Goal: Transaction & Acquisition: Purchase product/service

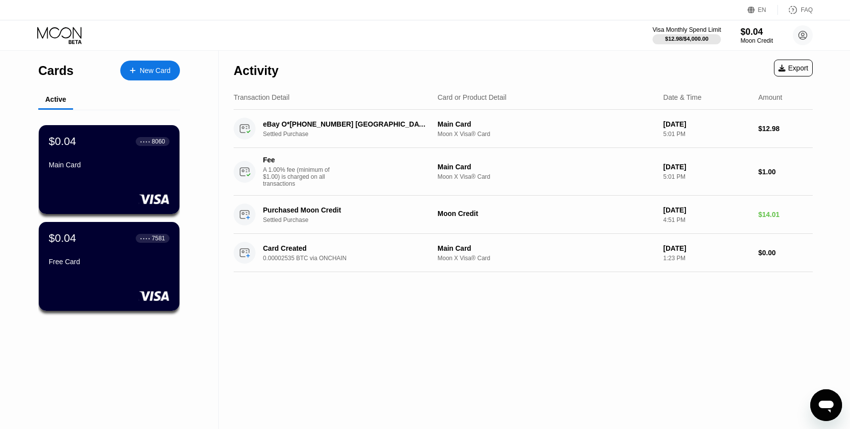
click at [692, 39] on div "$12.98 / $4,000.00" at bounding box center [686, 39] width 43 height 6
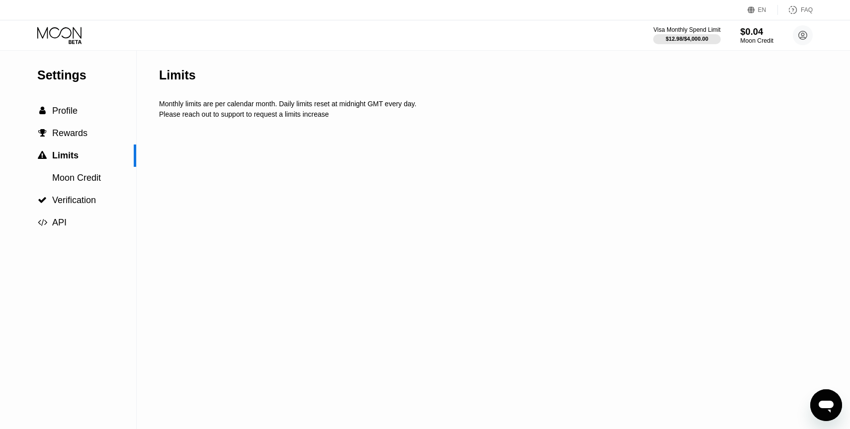
click at [765, 31] on div "$0.04" at bounding box center [756, 31] width 33 height 10
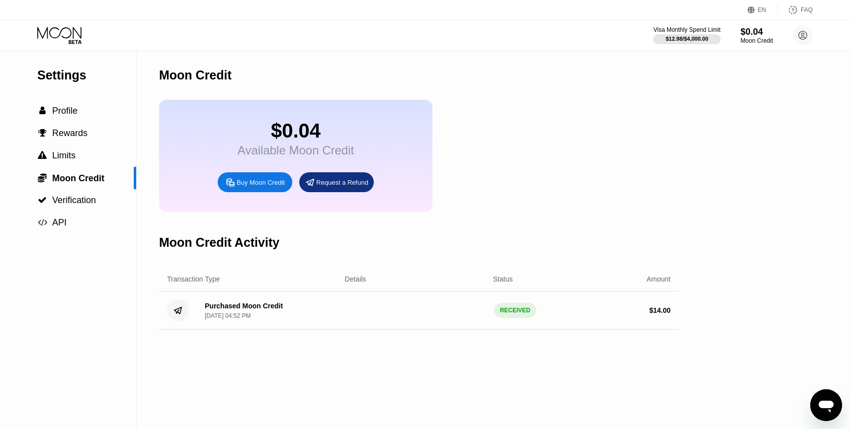
click at [244, 191] on div "Buy Moon Credit" at bounding box center [255, 182] width 75 height 20
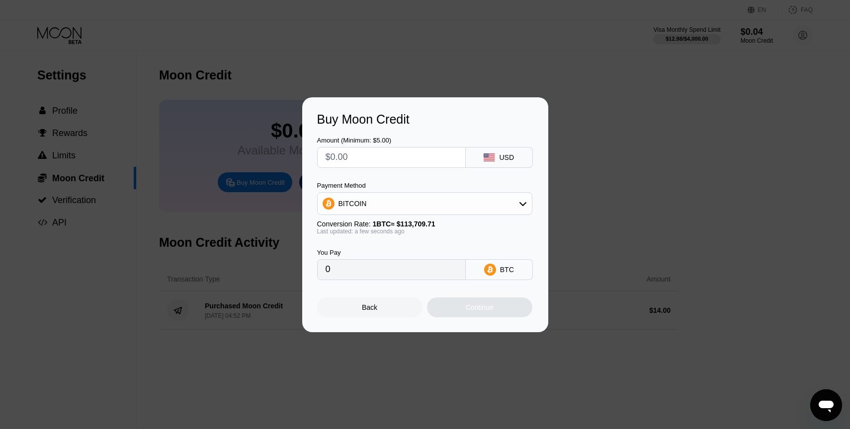
click at [397, 201] on div "BITCOIN" at bounding box center [424, 204] width 214 height 20
click at [390, 178] on div "Amount (Minimum: $5.00) USD Payment Method BITCOIN BITCOIN USDT on TRON Convers…" at bounding box center [425, 204] width 216 height 154
click at [382, 229] on div "BITCOIN" at bounding box center [430, 231] width 187 height 8
click at [353, 159] on input "text" at bounding box center [391, 158] width 132 height 20
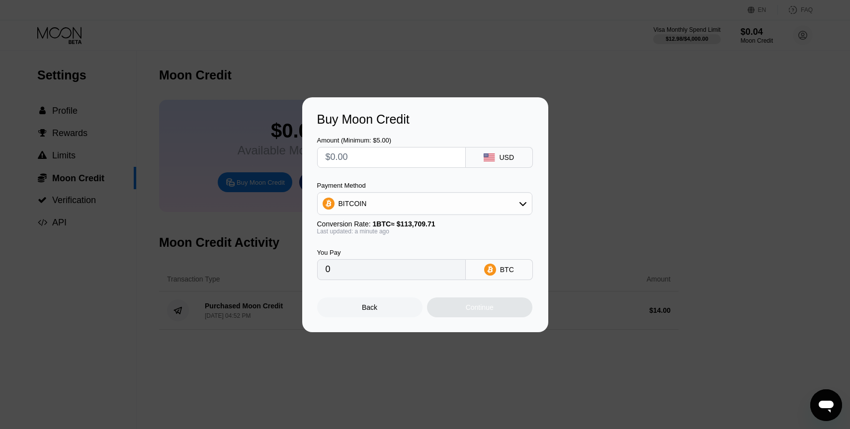
type input "$1"
type input "0.00000880"
type input "$15"
type input "0.00013192"
type input "$15"
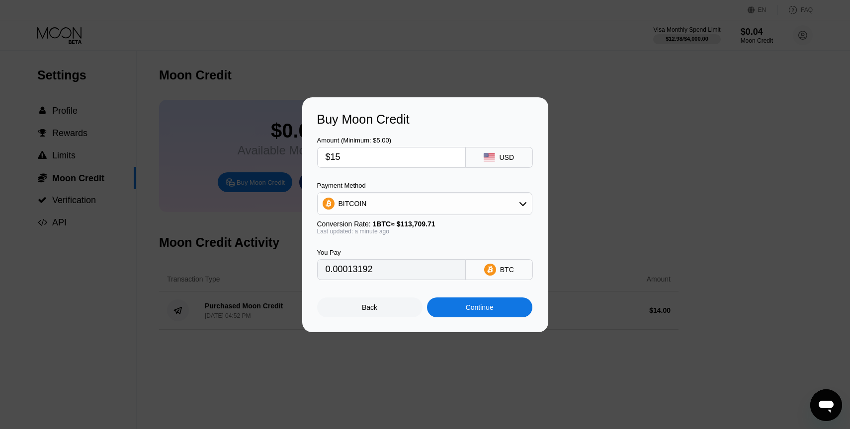
click at [404, 130] on div "Amount (Minimum: $5.00) $15 USD" at bounding box center [425, 147] width 216 height 41
click at [491, 309] on div "Continue" at bounding box center [480, 308] width 28 height 8
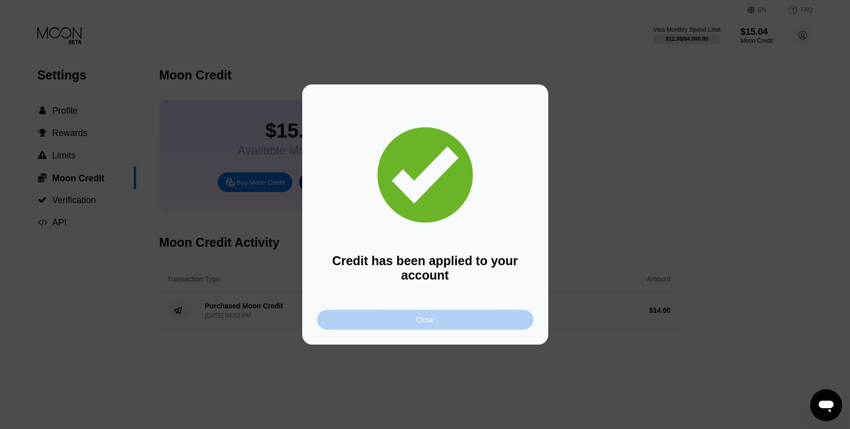
click at [368, 316] on div "Close" at bounding box center [425, 320] width 216 height 20
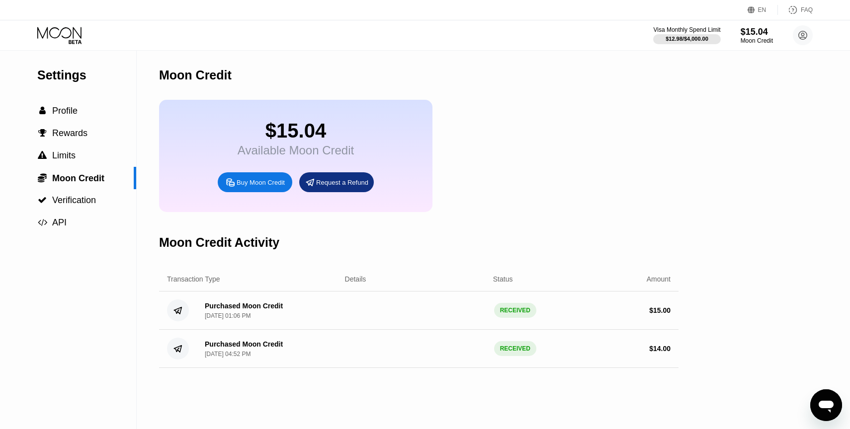
click at [54, 31] on icon at bounding box center [60, 35] width 46 height 17
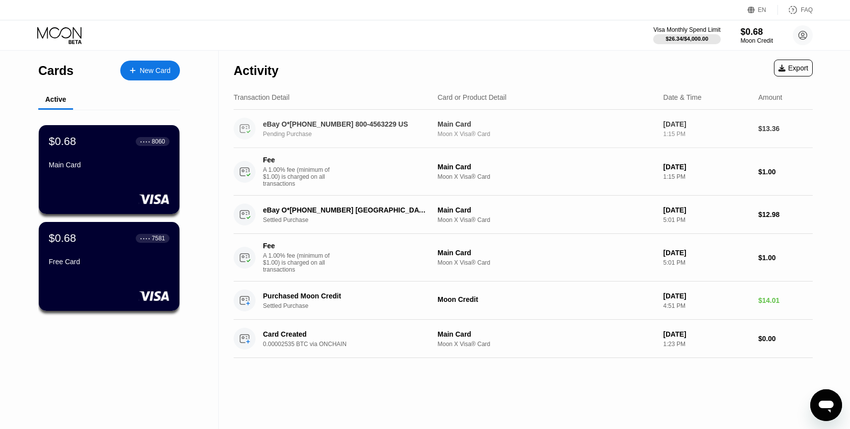
click at [323, 120] on div "eBay O*[PHONE_NUMBER] 800-4563229 US" at bounding box center [345, 124] width 164 height 8
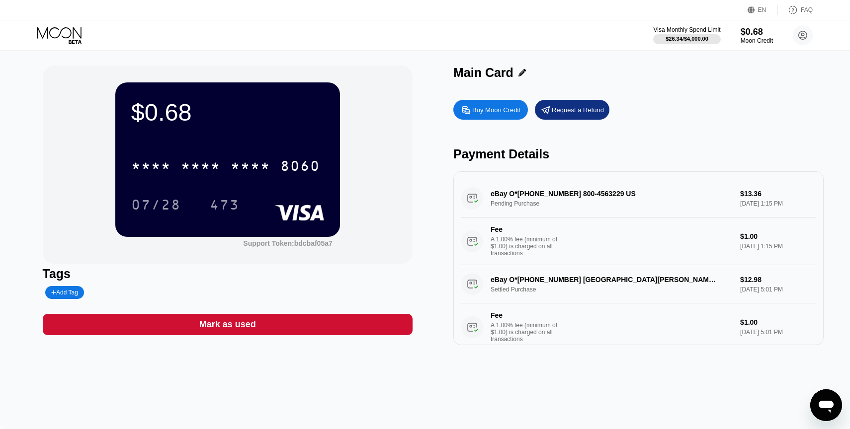
click at [55, 35] on icon at bounding box center [60, 35] width 46 height 17
